Goal: Task Accomplishment & Management: Use online tool/utility

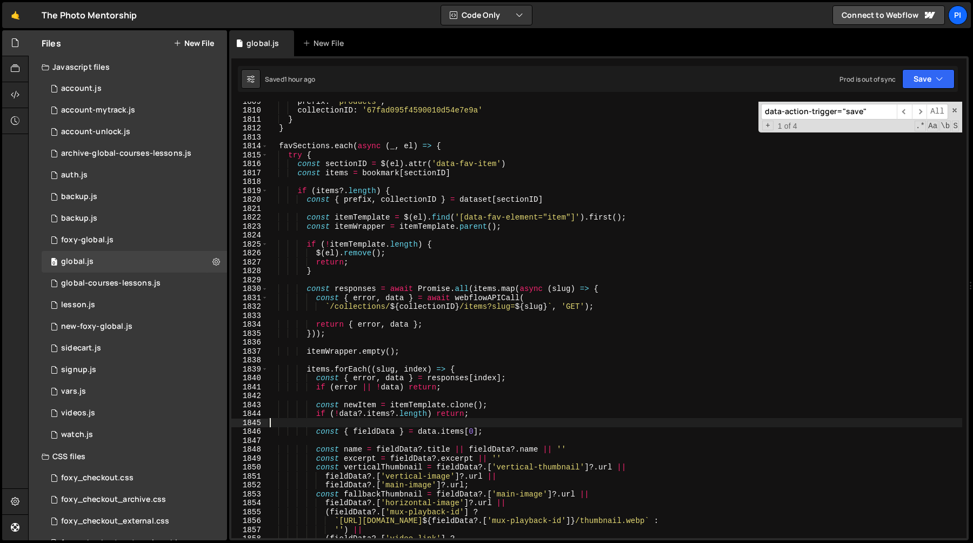
scroll to position [13855, 0]
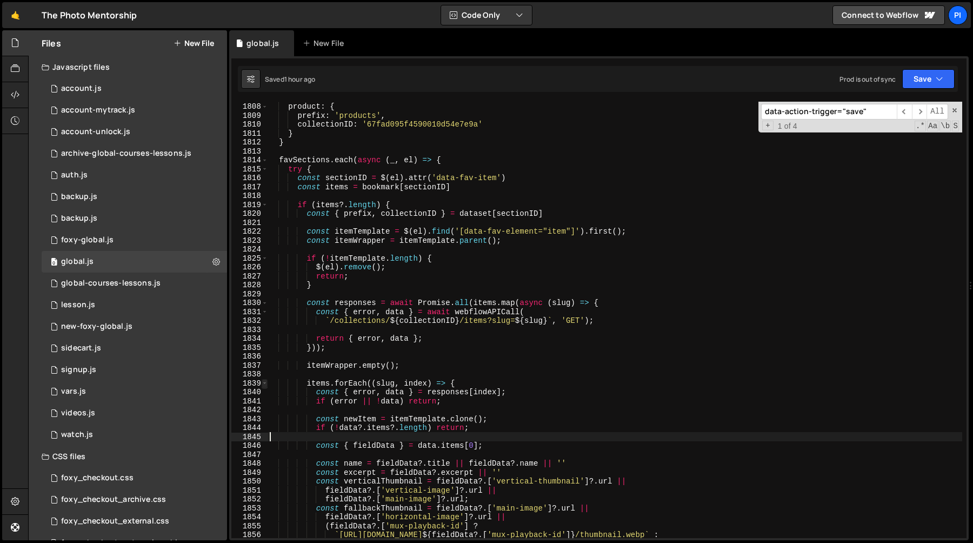
click at [263, 383] on span at bounding box center [265, 383] width 6 height 9
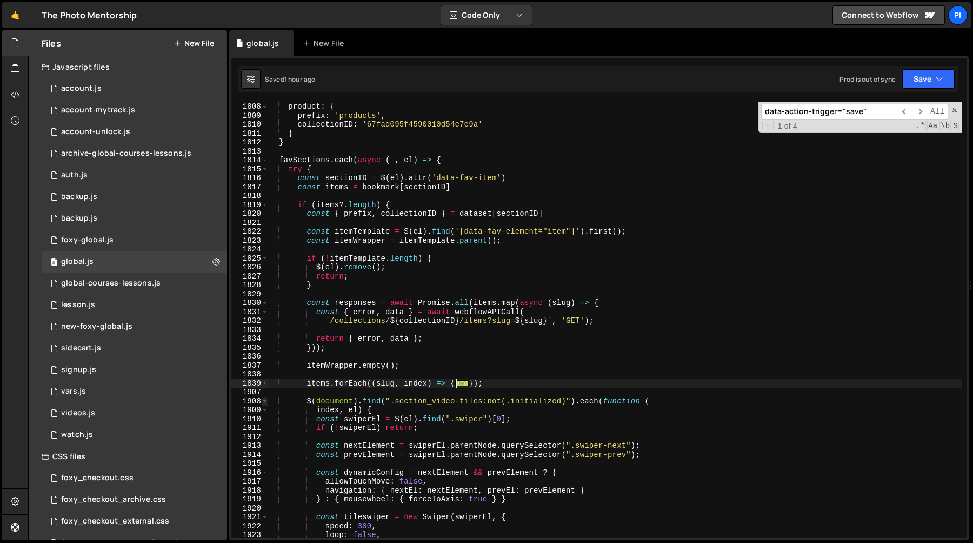
click at [263, 400] on span at bounding box center [265, 401] width 6 height 9
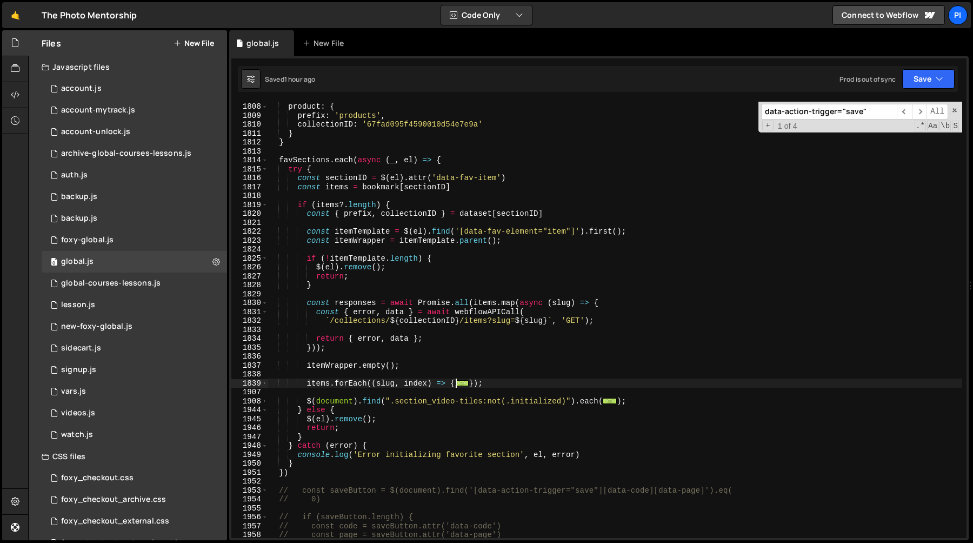
click at [642, 402] on div "} , product : { prefix : 'products' , collectionID : '67fad095f4590010d54e7e9a'…" at bounding box center [615, 320] width 695 height 454
type textarea "});"
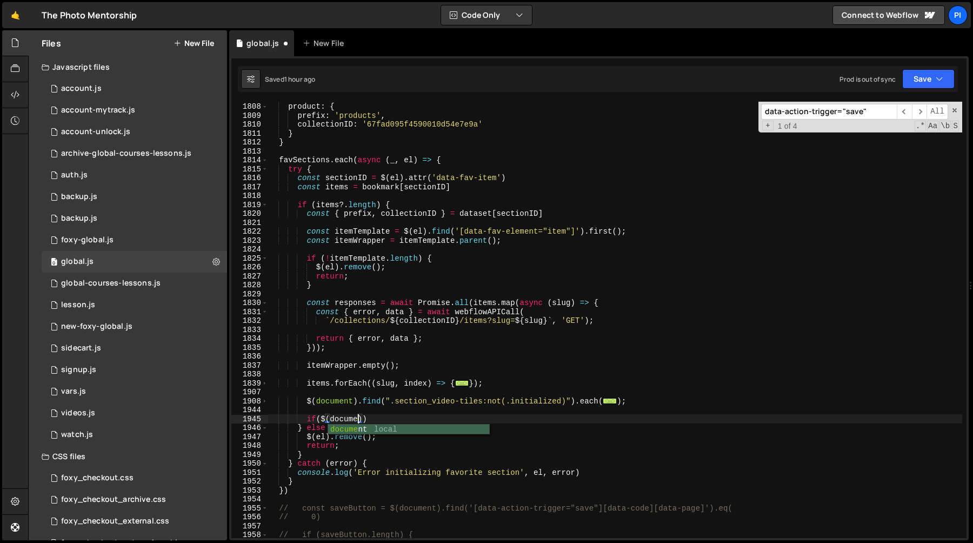
scroll to position [0, 6]
type textarea "if($(document))"
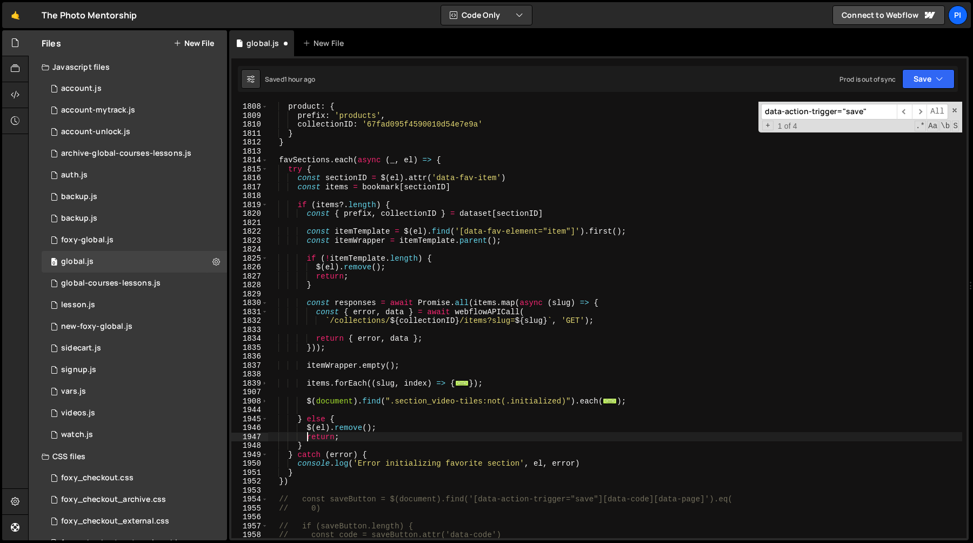
type textarea "}"
click at [471, 159] on div "} , product : { prefix : 'products' , collectionID : '67fad095f4590010d54e7e9a'…" at bounding box center [615, 320] width 695 height 454
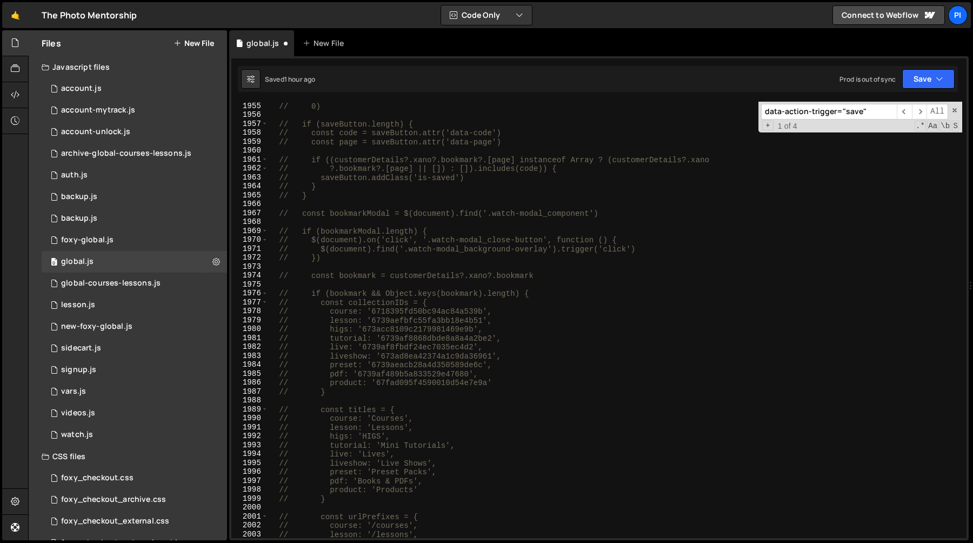
scroll to position [14734, 0]
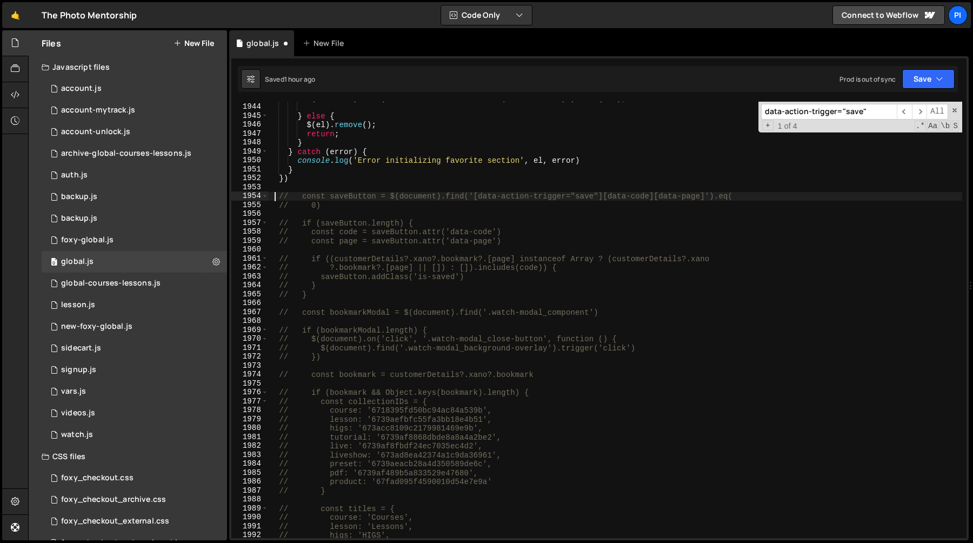
click at [276, 200] on div "$ ( document ) . find ( ".section_video-tiles:not(.initialized)" ) . each ( ...…" at bounding box center [615, 321] width 695 height 454
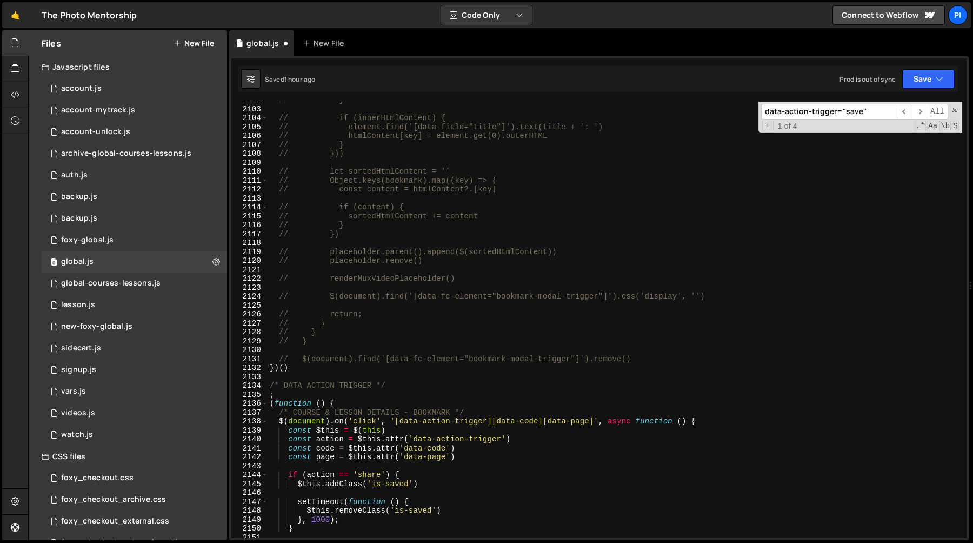
scroll to position [16032, 0]
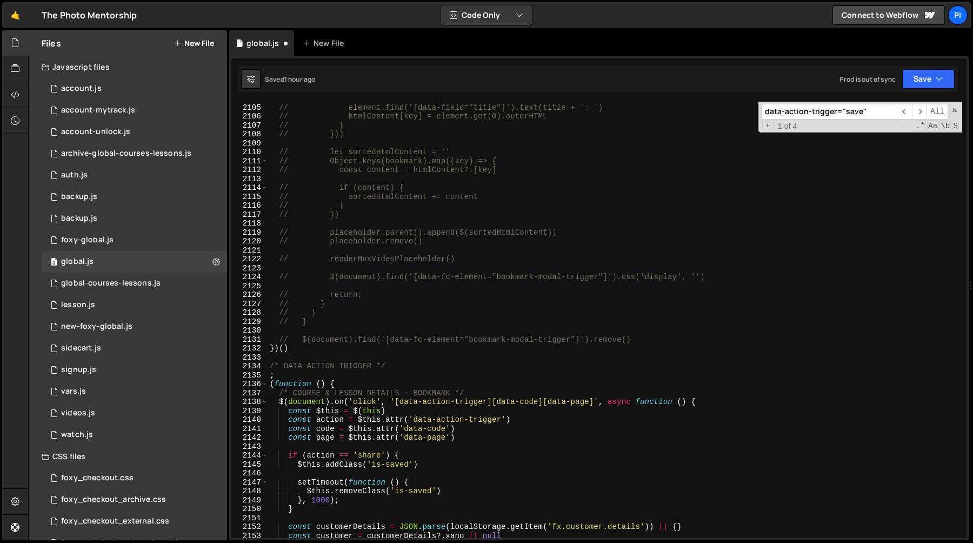
click at [653, 338] on div "// if (innerHtmlContent) { // element.find('[data-field="title"]').text(title +…" at bounding box center [615, 321] width 695 height 454
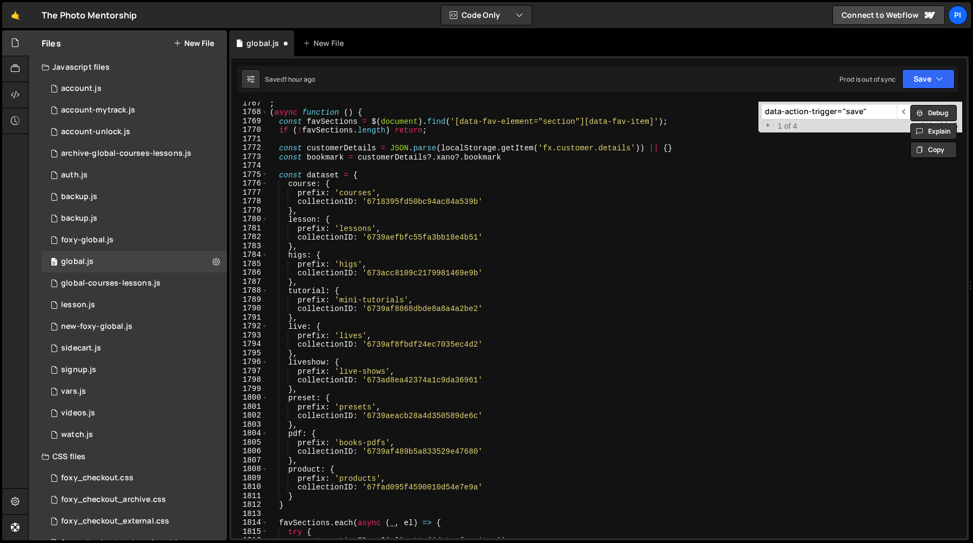
scroll to position [15726, 0]
type textarea "\"
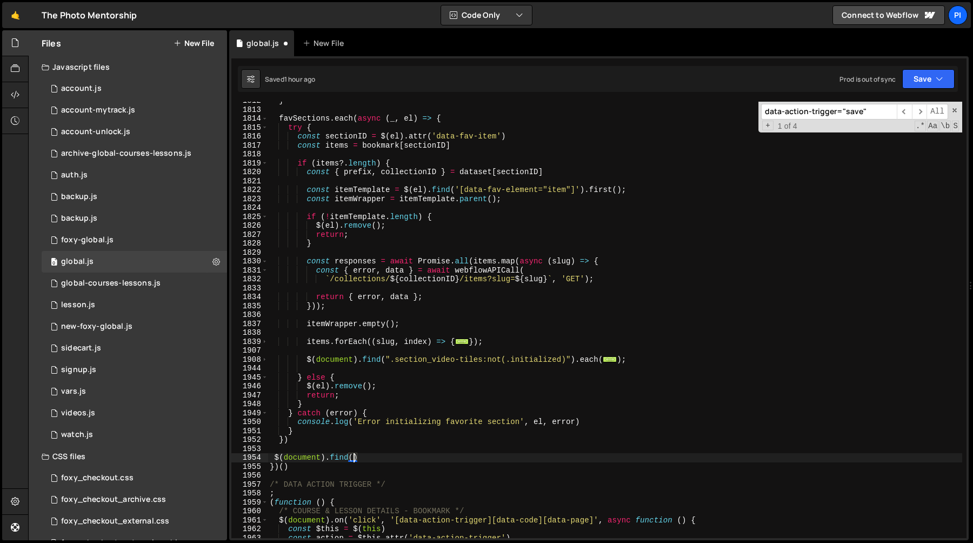
scroll to position [0, 5]
click at [660, 215] on div "} favSections . each ( async ( _ , el ) => { try { const sectionID = $ ( el ) .…" at bounding box center [615, 323] width 695 height 454
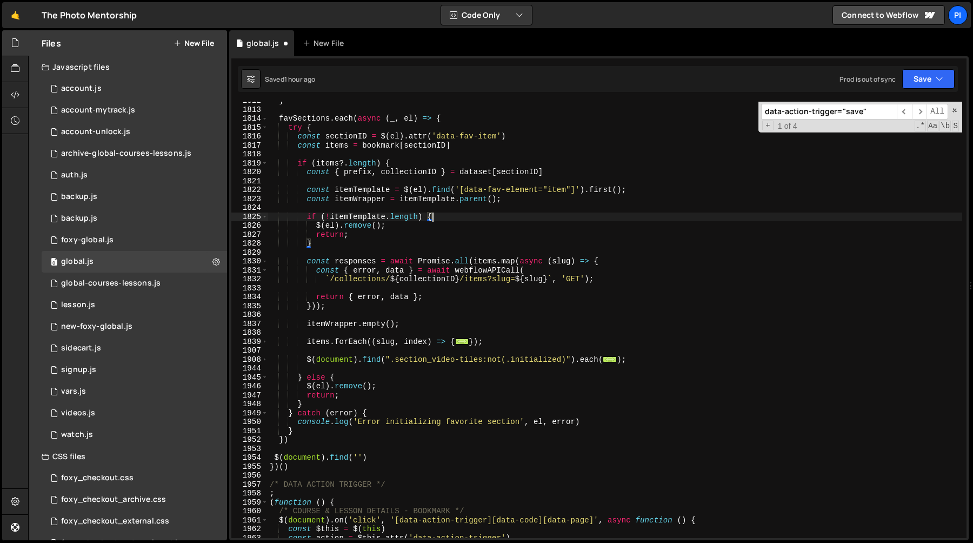
click at [483, 186] on div "} favSections . each ( async ( _ , el ) => { try { const sectionID = $ ( el ) .…" at bounding box center [615, 323] width 695 height 454
click at [402, 242] on div "} favSections . each ( async ( _ , el ) => { try { const sectionID = $ ( el ) .…" at bounding box center [615, 323] width 695 height 454
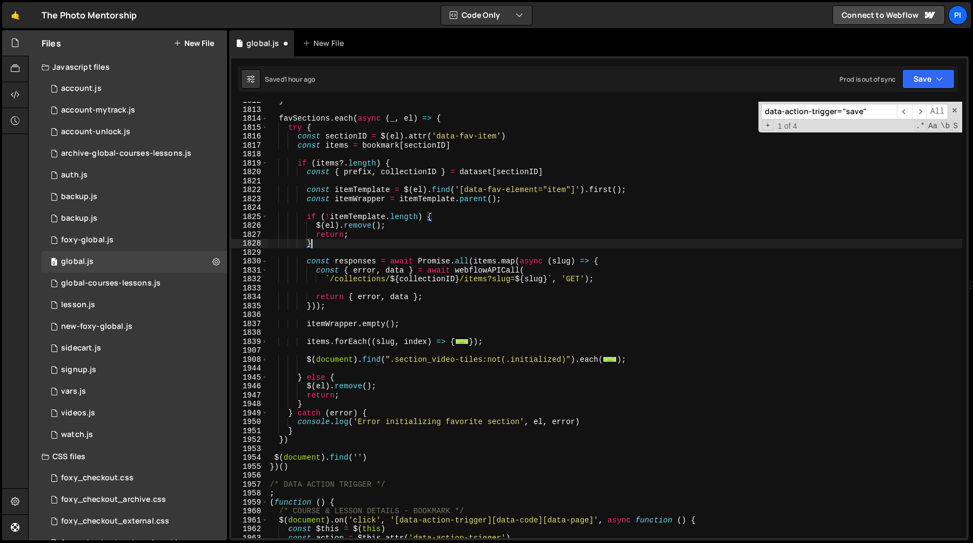
scroll to position [0, 2]
click at [357, 455] on div "} favSections . each ( async ( _ , el ) => { try { const sectionID = $ ( el ) .…" at bounding box center [615, 323] width 695 height 454
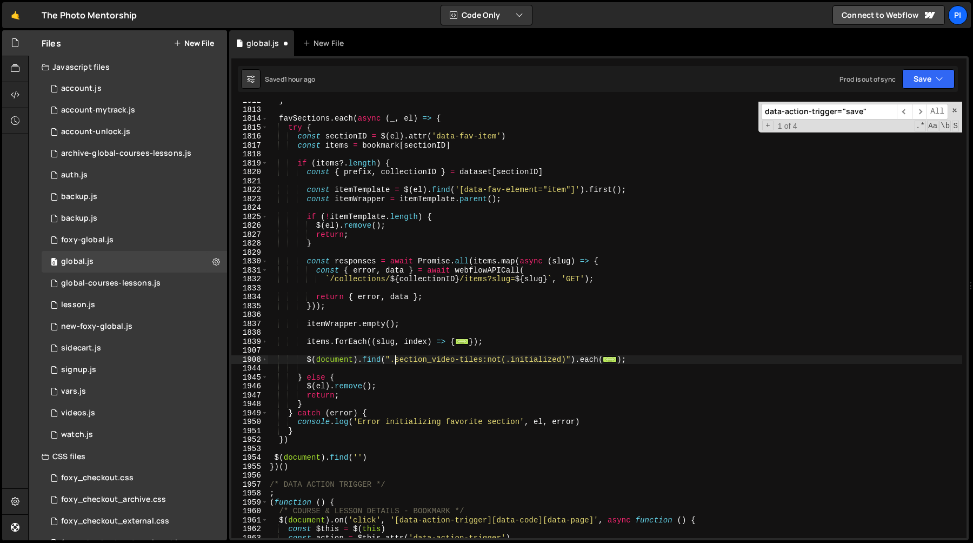
click at [395, 362] on div "} favSections . each ( async ( _ , el ) => { try { const sectionID = $ ( el ) .…" at bounding box center [615, 323] width 695 height 454
click at [392, 362] on div "} favSections . each ( async ( _ , el ) => { try { const sectionID = $ ( el ) .…" at bounding box center [615, 323] width 695 height 454
click at [566, 358] on div "} favSections . each ( async ( _ , el ) => { try { const sectionID = $ ( el ) .…" at bounding box center [615, 323] width 695 height 454
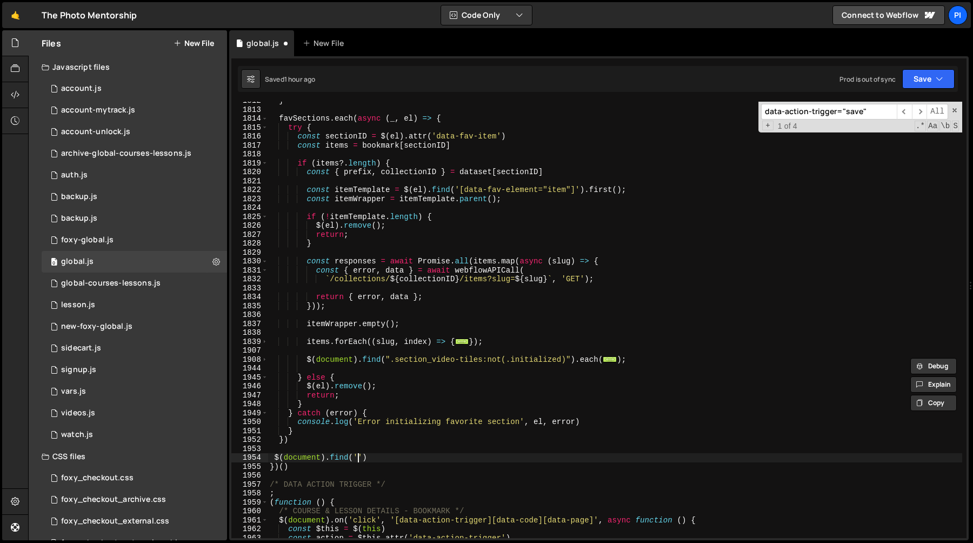
click at [359, 455] on div "} favSections . each ( async ( _ , el ) => { try { const sectionID = $ ( el ) .…" at bounding box center [615, 323] width 695 height 454
paste textarea ".section_video-tiles:not(.initialized)"
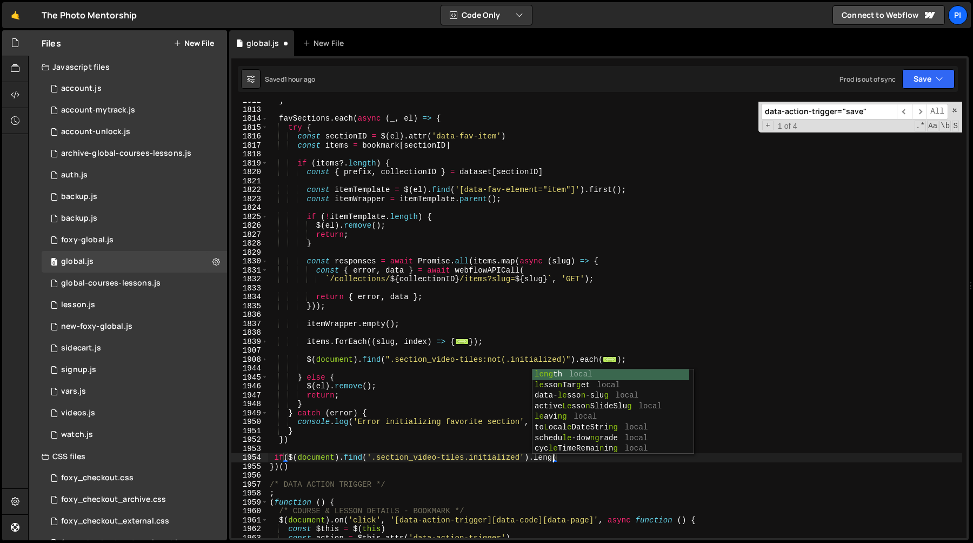
scroll to position [0, 20]
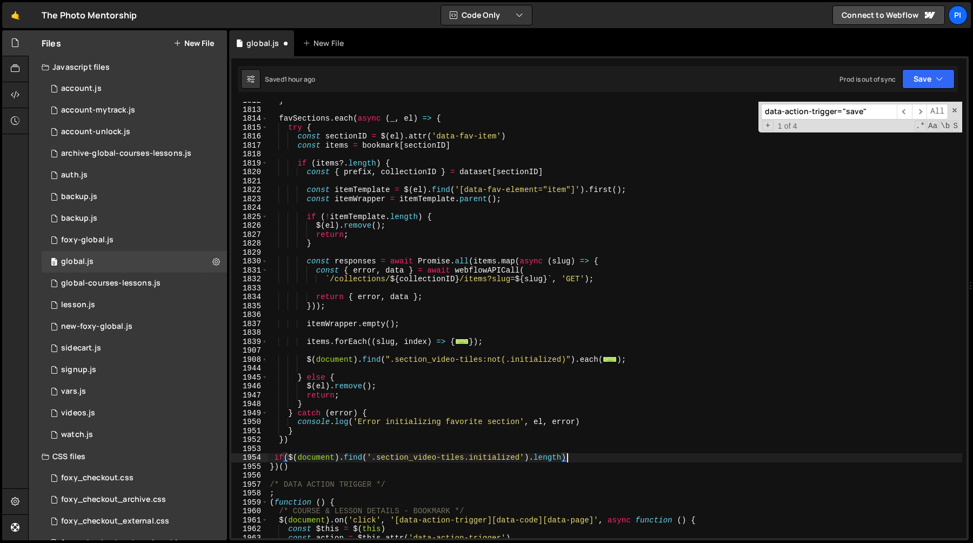
type textarea "if($(document).find('.section_video-tiles.initialized').length){}"
type textarea "if(!$(document).find('.section_video-tiles.initialized').length){}"
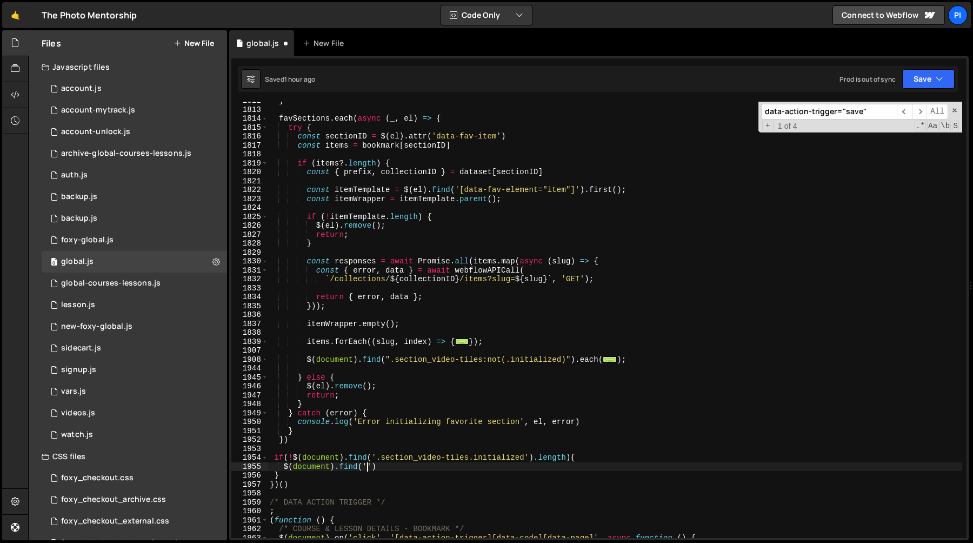
scroll to position [0, 6]
click at [376, 460] on div "} favSections . each ( async ( _ , el ) => { try { const sectionID = $ ( el ) .…" at bounding box center [615, 323] width 695 height 454
click at [526, 459] on div "} favSections . each ( async ( _ , el ) => { try { const sectionID = $ ( el ) .…" at bounding box center [615, 323] width 695 height 454
click at [374, 464] on div "} favSections . each ( async ( _ , el ) => { try { const sectionID = $ ( el ) .…" at bounding box center [615, 323] width 695 height 454
paste textarea "filter-empty-state"
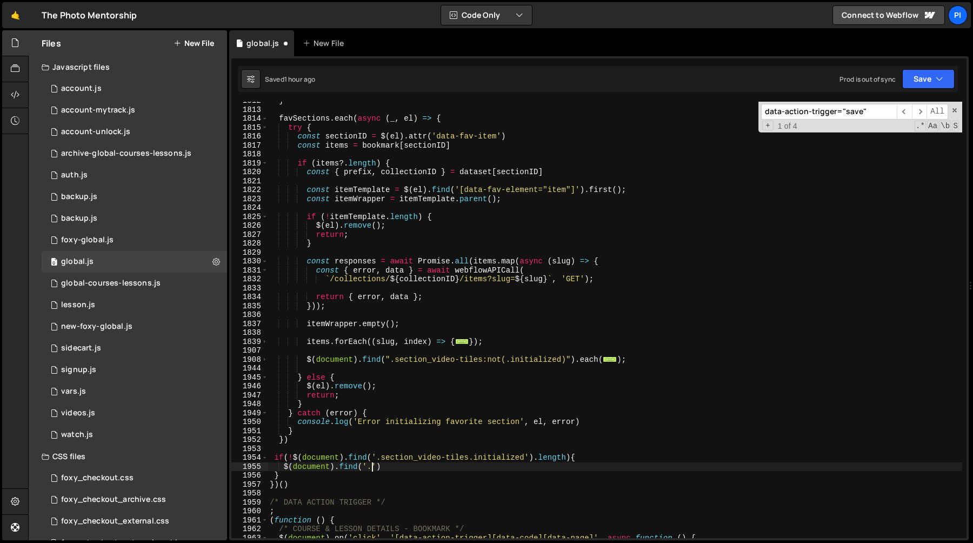
paste textarea "filter-empty-state"
click at [475, 457] on div "} favSections . each ( async ( _ , el ) => { try { const sectionID = $ ( el ) .…" at bounding box center [615, 323] width 695 height 454
click at [515, 465] on div "} favSections . each ( async ( _ , el ) => { try { const sectionID = $ ( el ) .…" at bounding box center [615, 323] width 695 height 454
paste textarea "initialized"
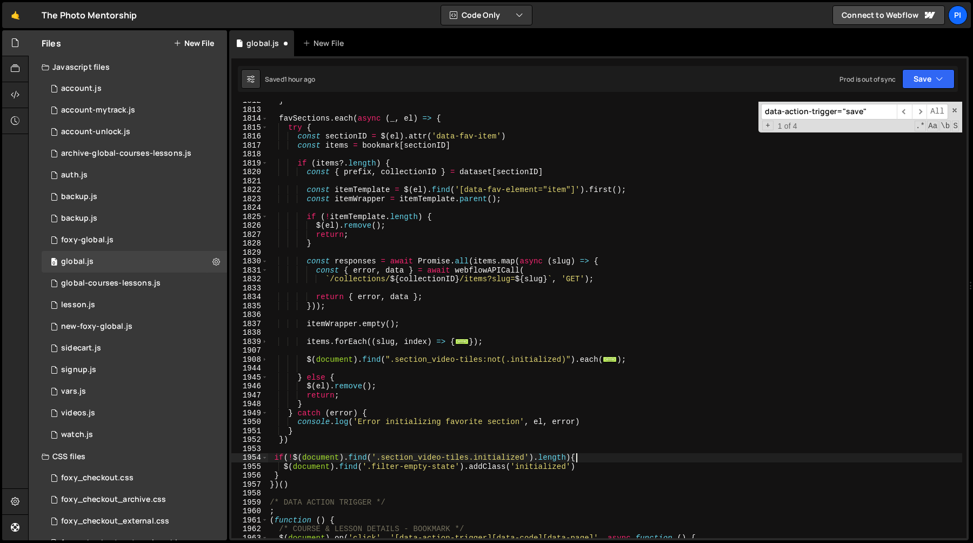
click at [641, 459] on div "} favSections . each ( async ( _ , el ) => { try { const sectionID = $ ( el ) .…" at bounding box center [615, 323] width 695 height 454
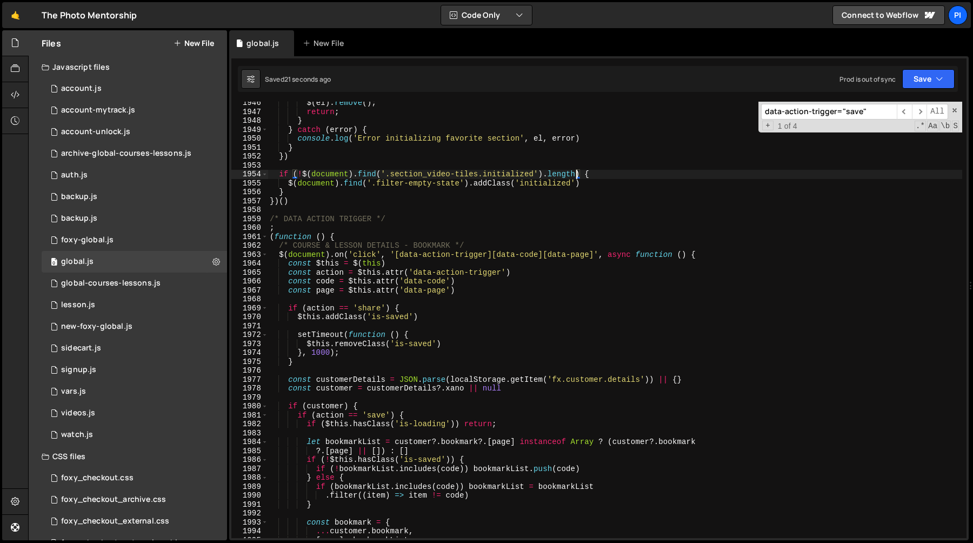
scroll to position [16095, 0]
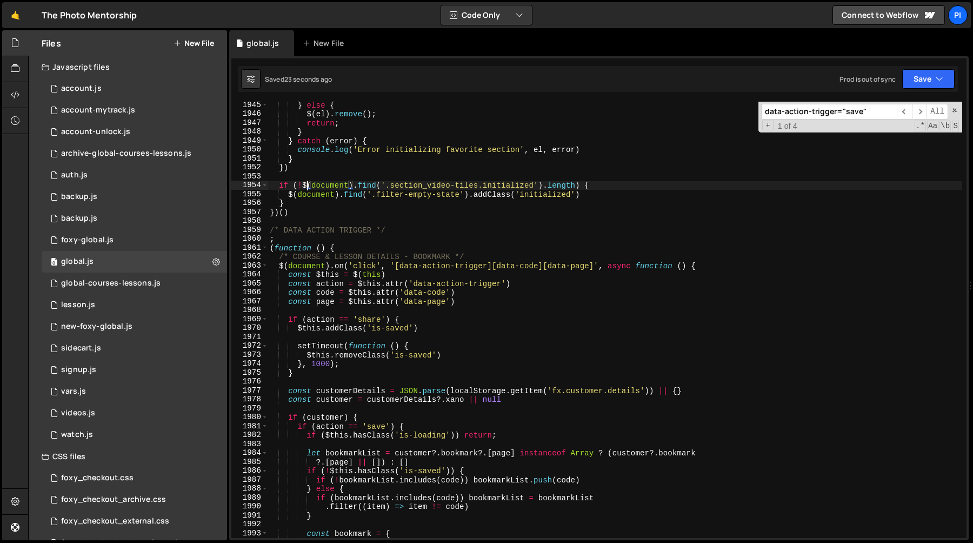
click at [306, 187] on div "} else { $ ( el ) . remove ( ) ; return ; } } catch ( error ) { console . log (…" at bounding box center [615, 328] width 695 height 454
click at [303, 187] on div "} else { $ ( el ) . remove ( ) ; return ; } } catch ( error ) { console . log (…" at bounding box center [615, 328] width 695 height 454
click at [577, 184] on div "} else { $ ( el ) . remove ( ) ; return ; } } catch ( error ) { console . log (…" at bounding box center [615, 328] width 695 height 454
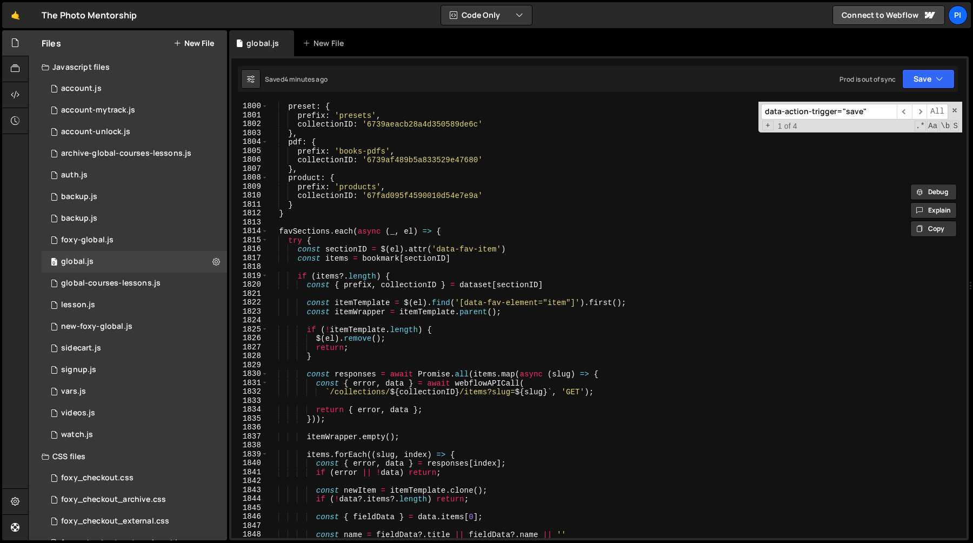
scroll to position [14925, 0]
click at [263, 239] on span at bounding box center [265, 240] width 6 height 9
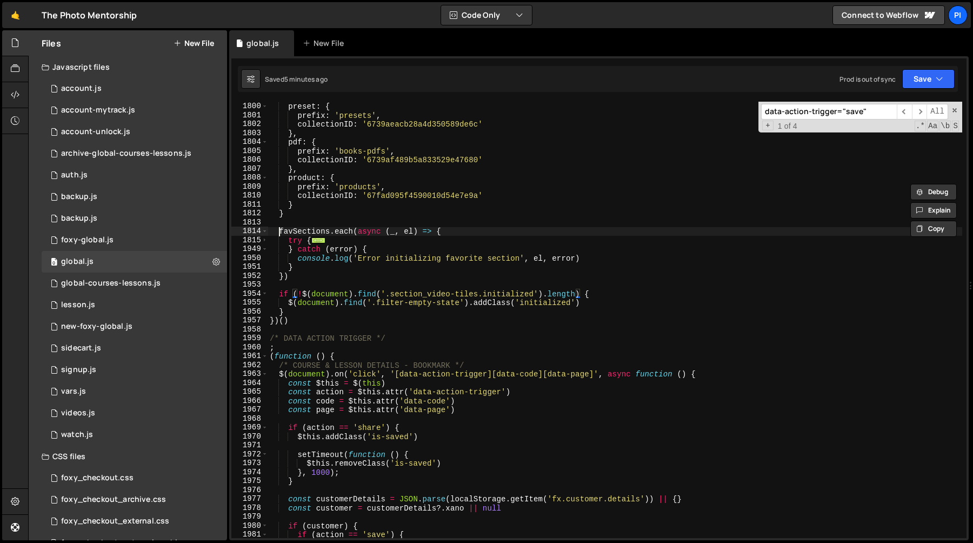
click at [279, 232] on div "} , preset : { prefix : 'presets' , collectionID : '6739aeacb28a4d350589de6c' }…" at bounding box center [615, 320] width 695 height 454
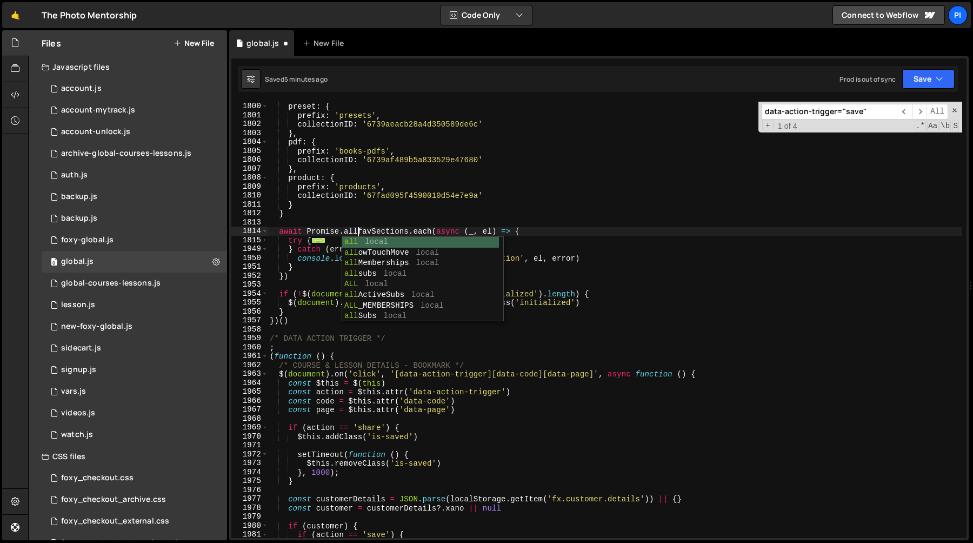
scroll to position [0, 6]
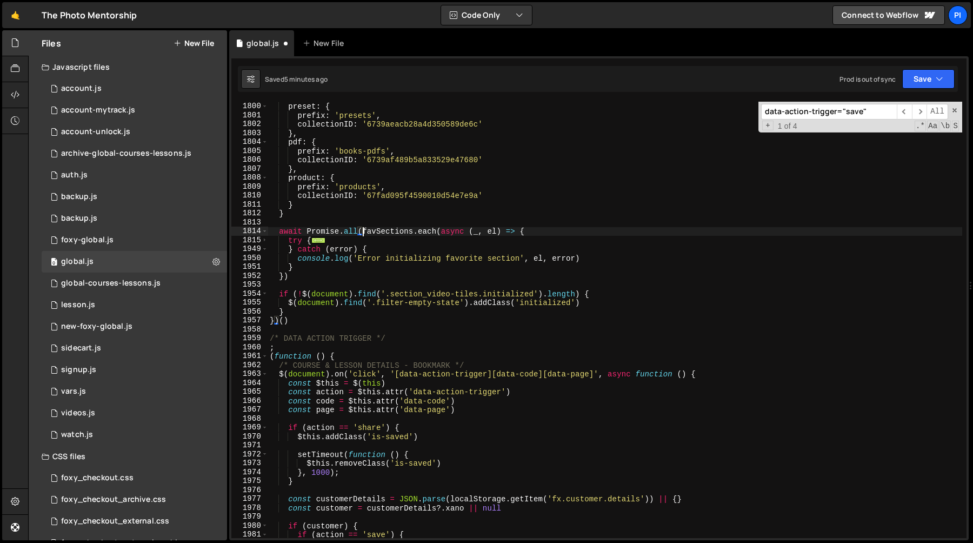
click at [306, 274] on div "} , preset : { prefix : 'presets' , collectionID : '6739aeacb28a4d350589de6c' }…" at bounding box center [615, 320] width 695 height 454
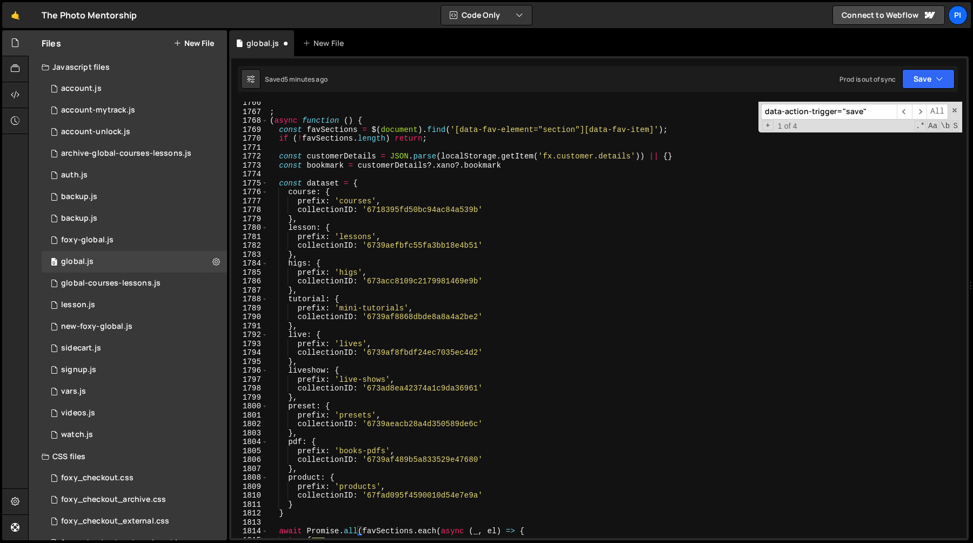
scroll to position [15666, 0]
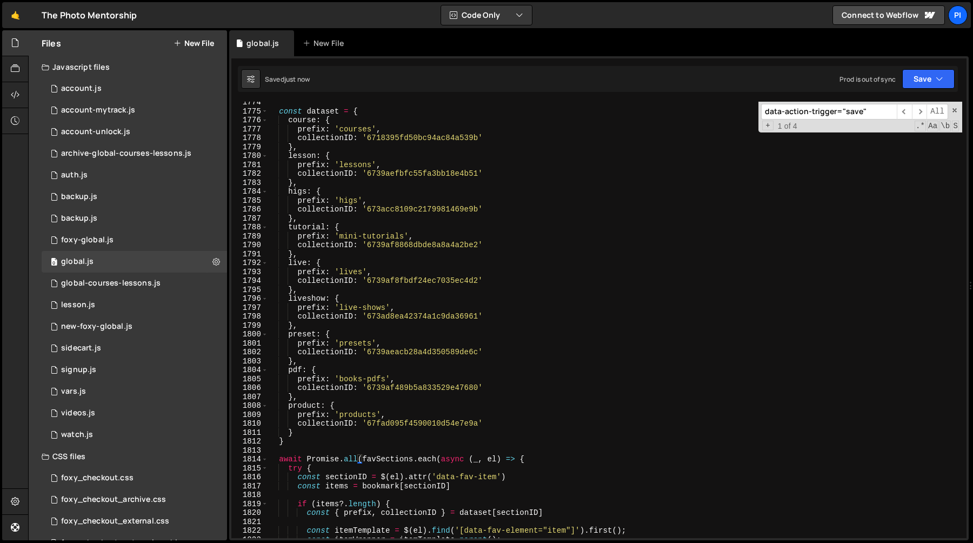
type textarea "}))"
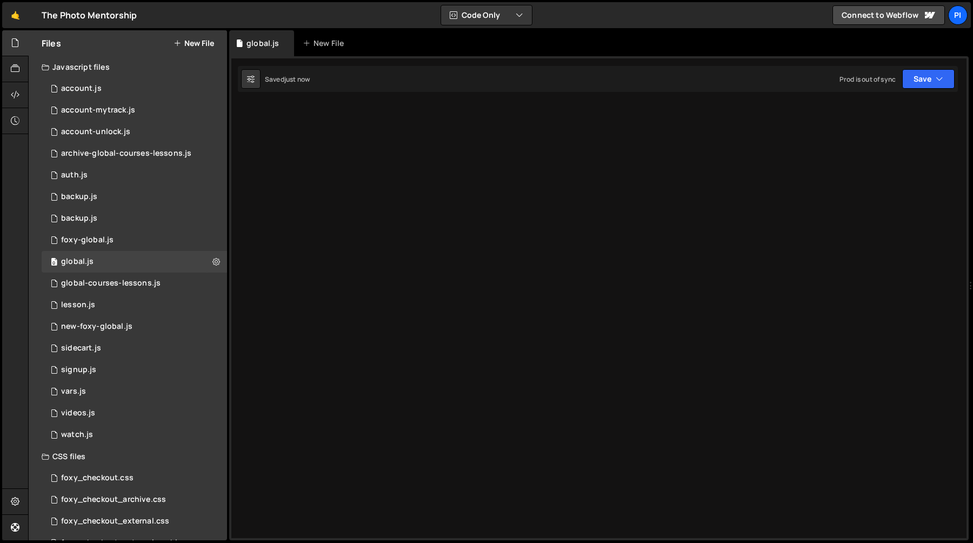
scroll to position [1021, 0]
